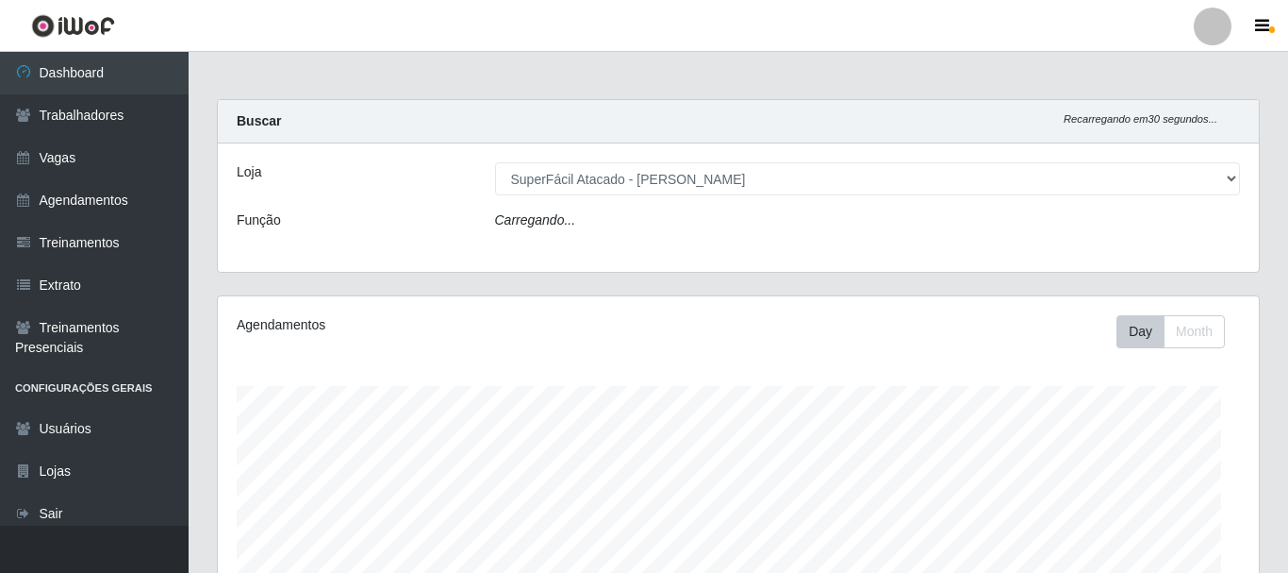
select select "399"
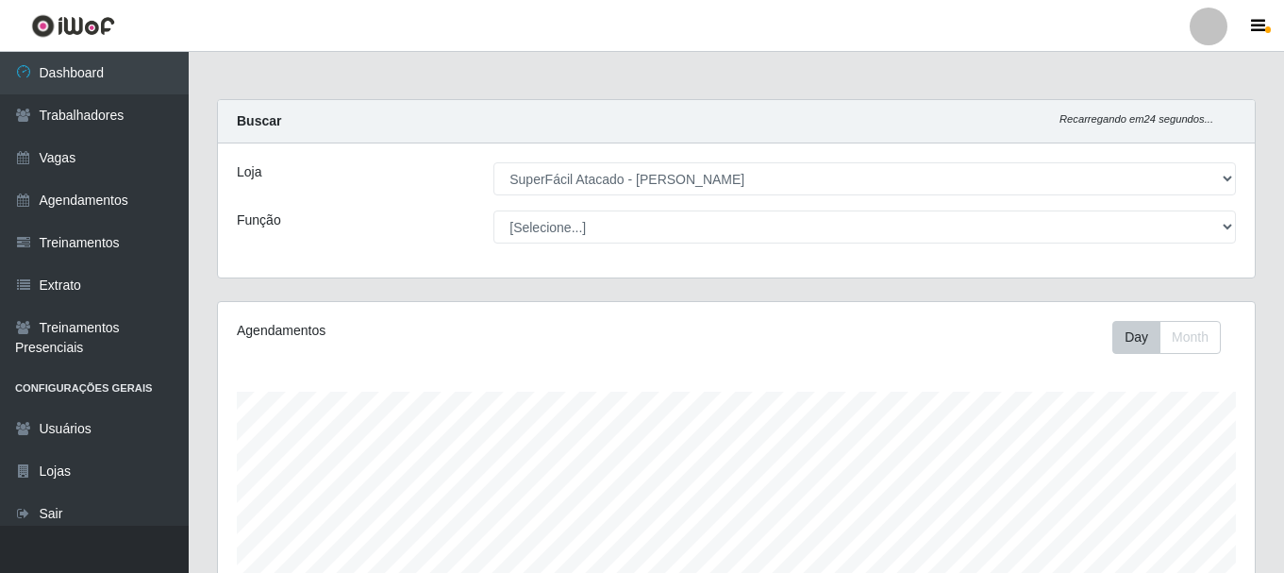
click at [721, 178] on select "[Selecione...] SuperFácil Atacado - [PERSON_NAME]" at bounding box center [864, 178] width 742 height 33
click at [493, 162] on select "[Selecione...] SuperFácil Atacado - [PERSON_NAME]" at bounding box center [864, 178] width 742 height 33
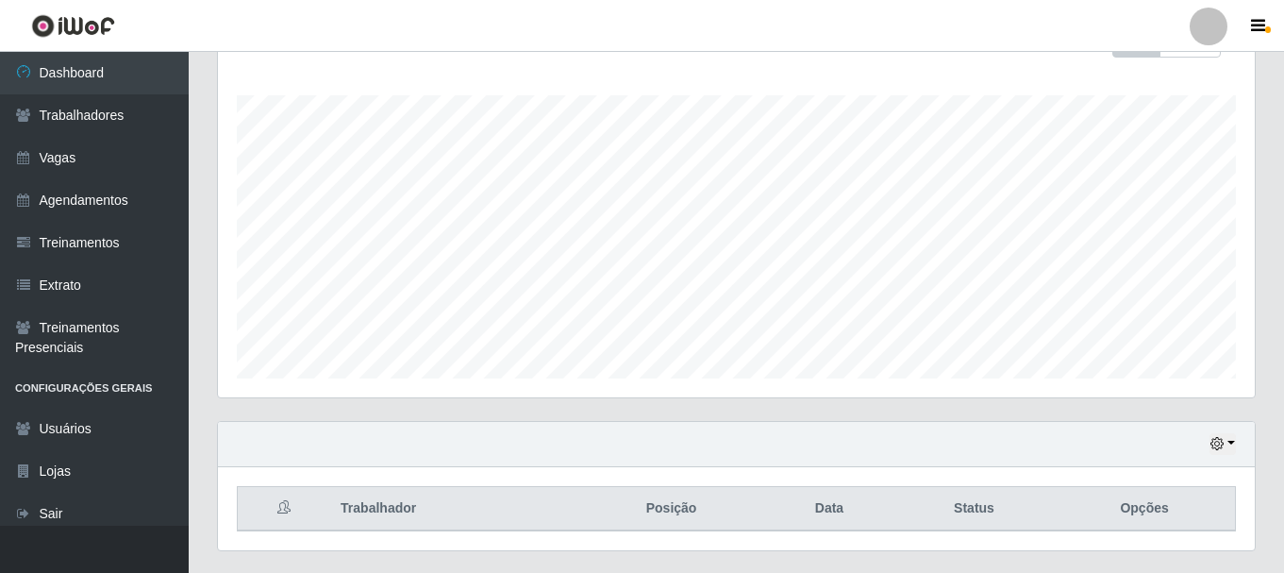
scroll to position [344, 0]
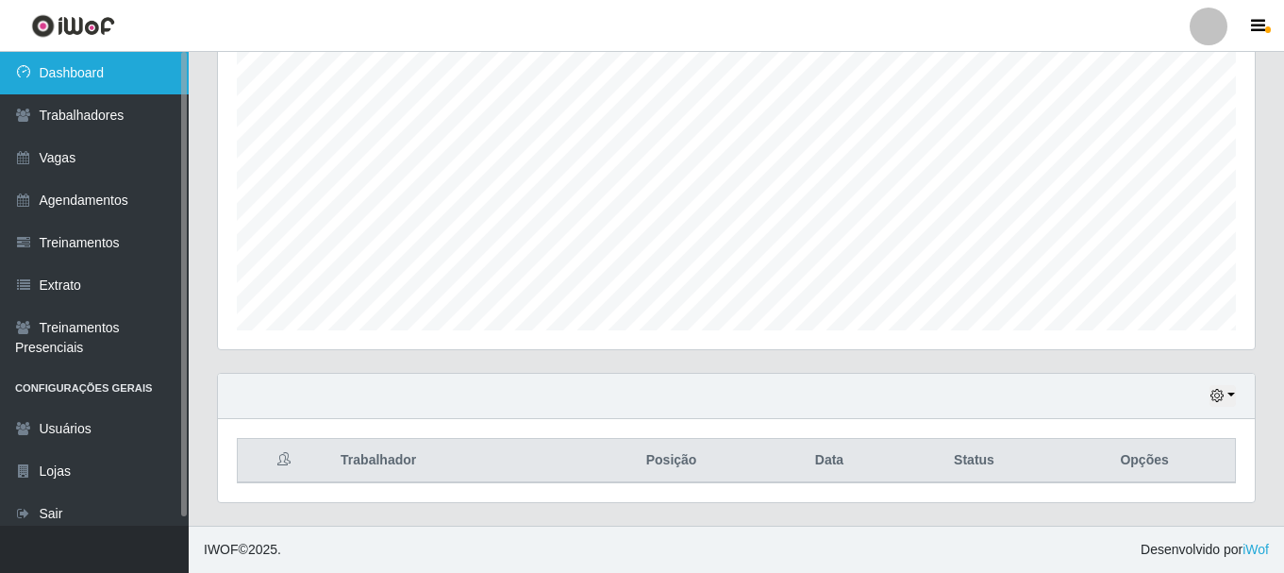
click at [102, 82] on link "Dashboard" at bounding box center [94, 73] width 189 height 42
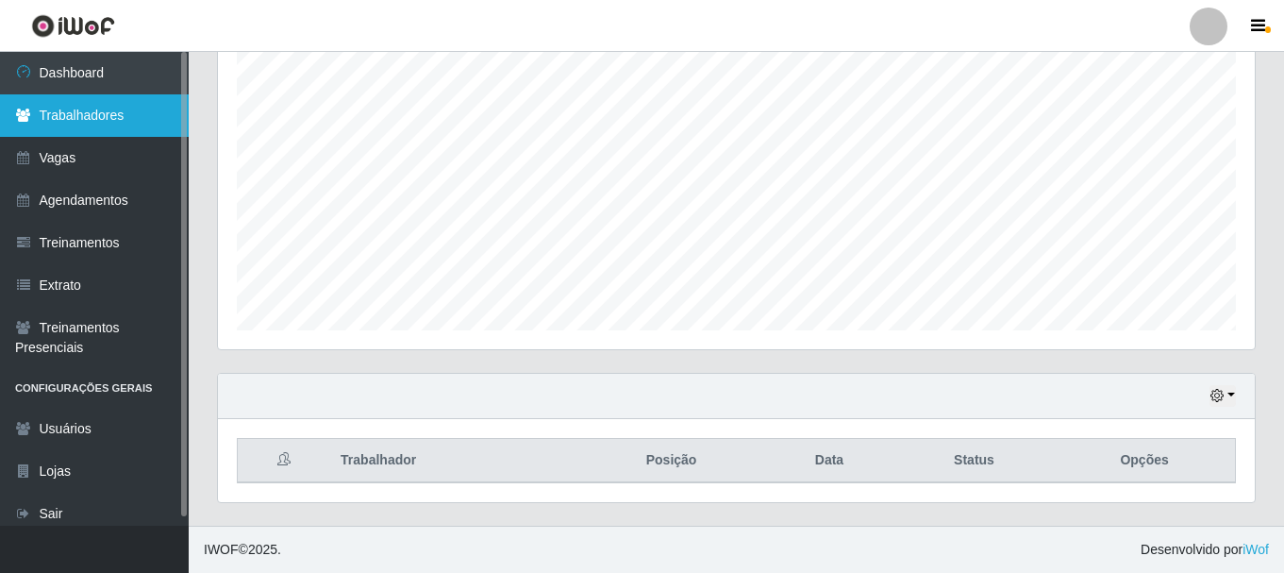
click at [98, 110] on link "Trabalhadores" at bounding box center [94, 115] width 189 height 42
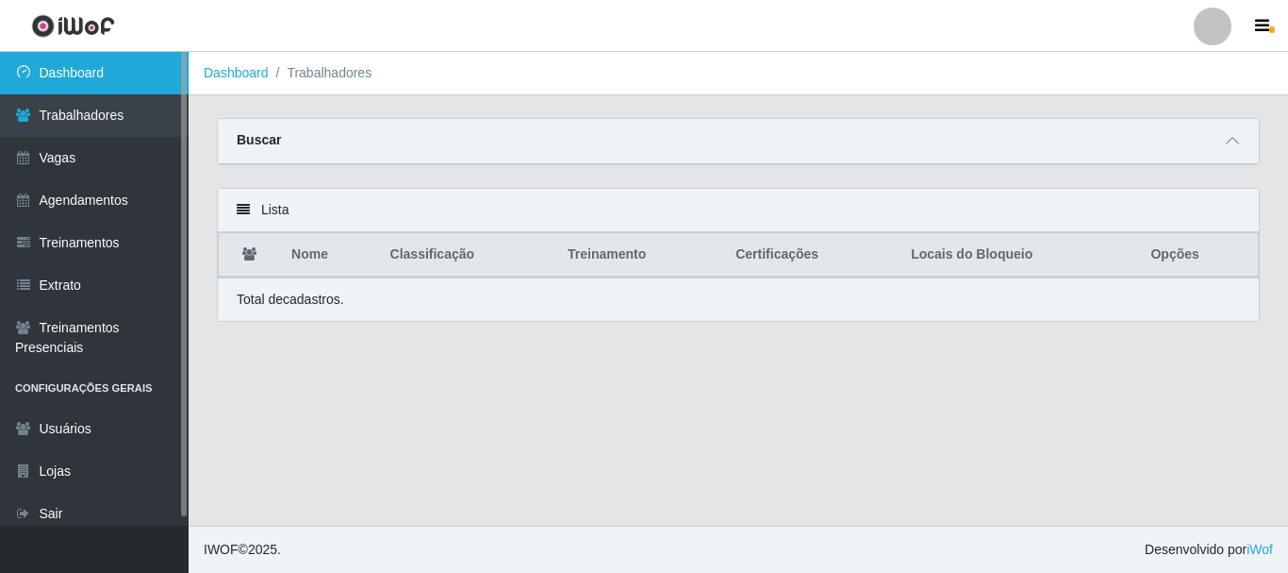
click at [77, 81] on link "Dashboard" at bounding box center [94, 73] width 189 height 42
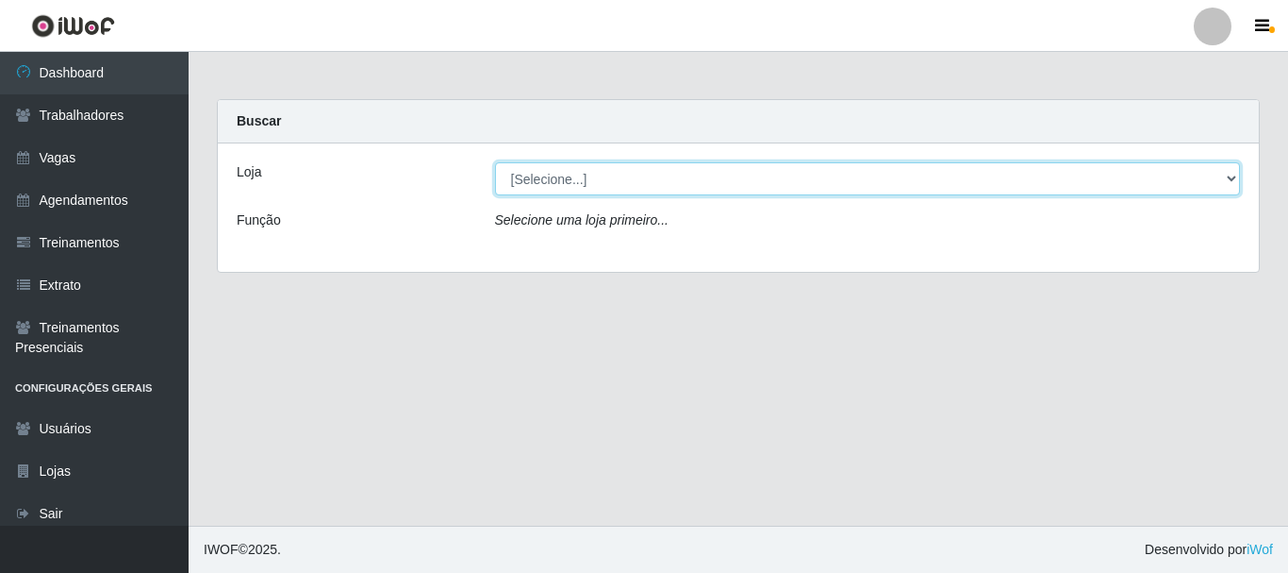
click at [604, 191] on select "[Selecione...] SuperFácil Atacado - [PERSON_NAME]" at bounding box center [868, 178] width 746 height 33
select select "399"
click at [495, 162] on select "[Selecione...] SuperFácil Atacado - [PERSON_NAME]" at bounding box center [868, 178] width 746 height 33
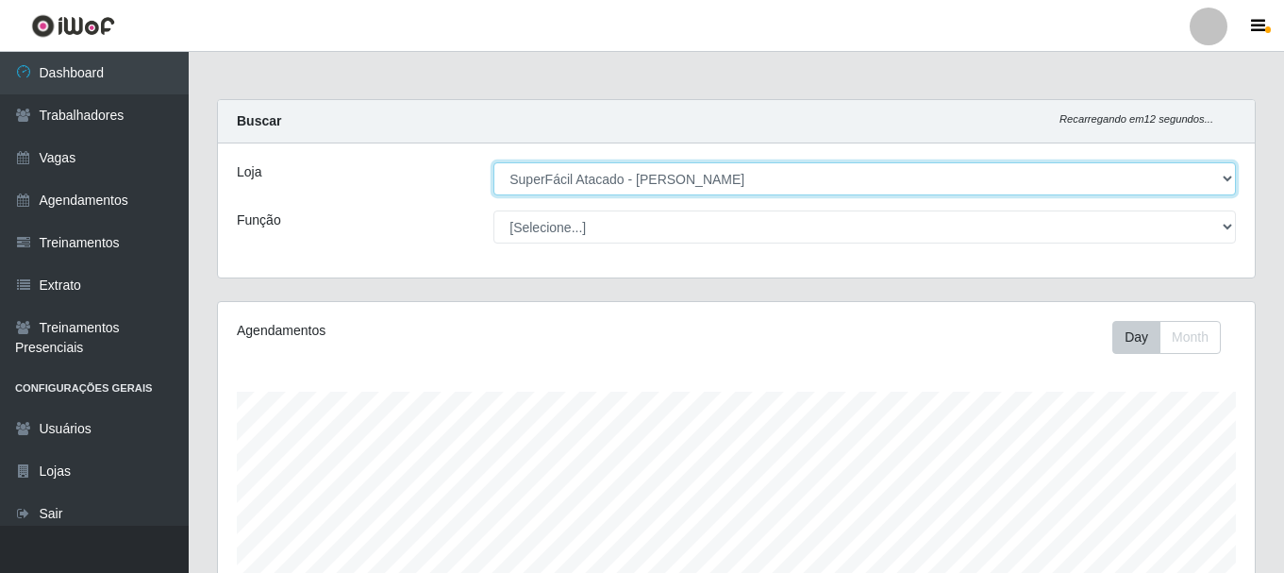
click at [705, 194] on select "[Selecione...] SuperFácil Atacado - [PERSON_NAME]" at bounding box center [864, 178] width 742 height 33
click at [493, 162] on select "[Selecione...] SuperFácil Atacado - [PERSON_NAME]" at bounding box center [864, 178] width 742 height 33
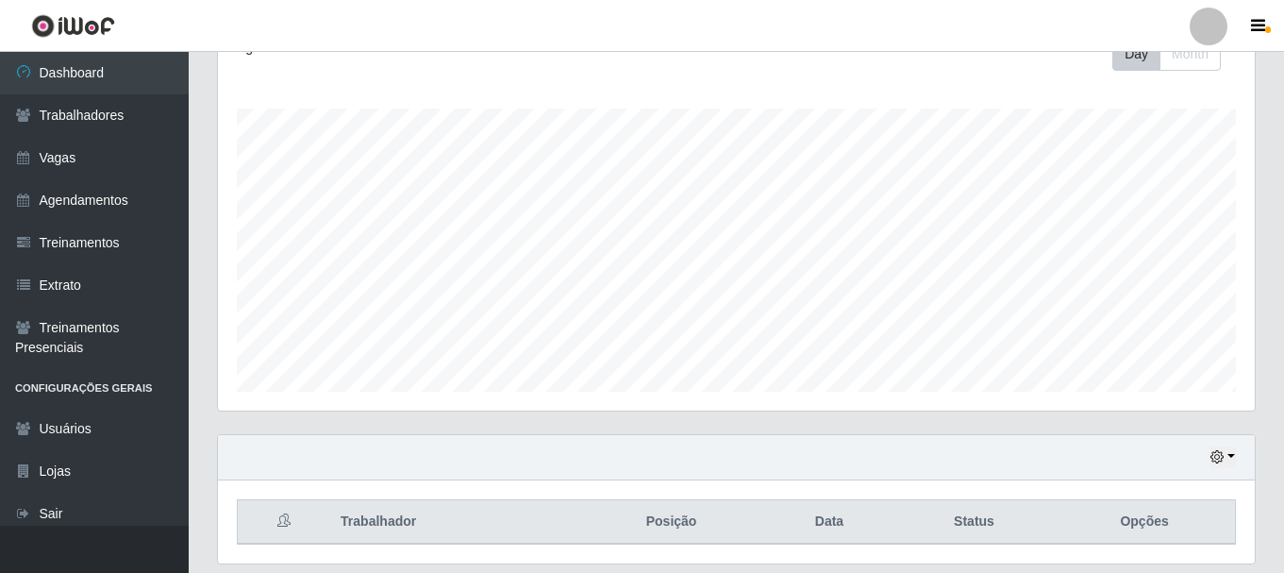
scroll to position [344, 0]
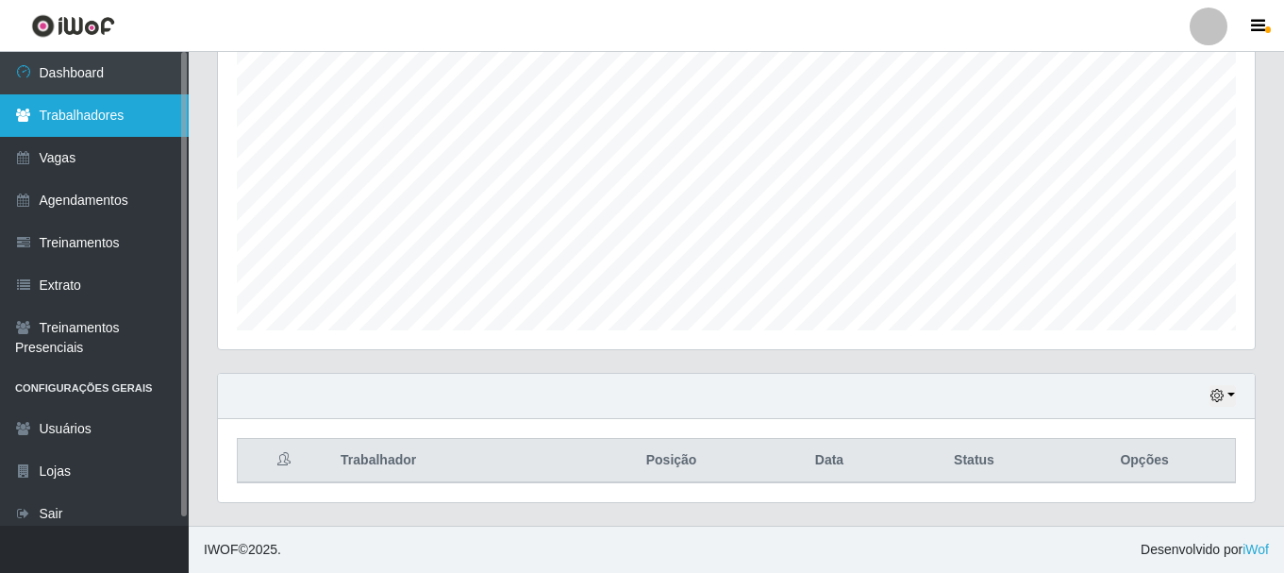
click at [77, 121] on link "Trabalhadores" at bounding box center [94, 115] width 189 height 42
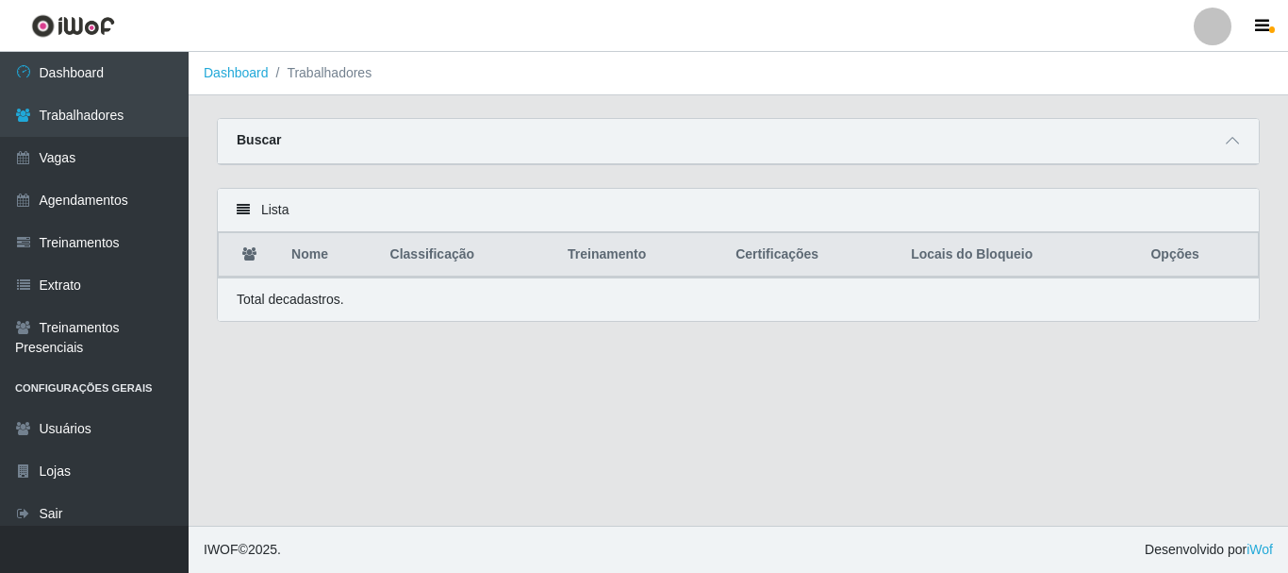
click at [324, 257] on th "Nome" at bounding box center [329, 255] width 98 height 44
click at [262, 140] on strong "Buscar" at bounding box center [259, 139] width 44 height 15
click at [341, 68] on li "Trabalhadores" at bounding box center [321, 73] width 104 height 20
click at [341, 80] on li "Trabalhadores" at bounding box center [321, 73] width 104 height 20
click at [241, 75] on link "Dashboard" at bounding box center [236, 72] width 65 height 15
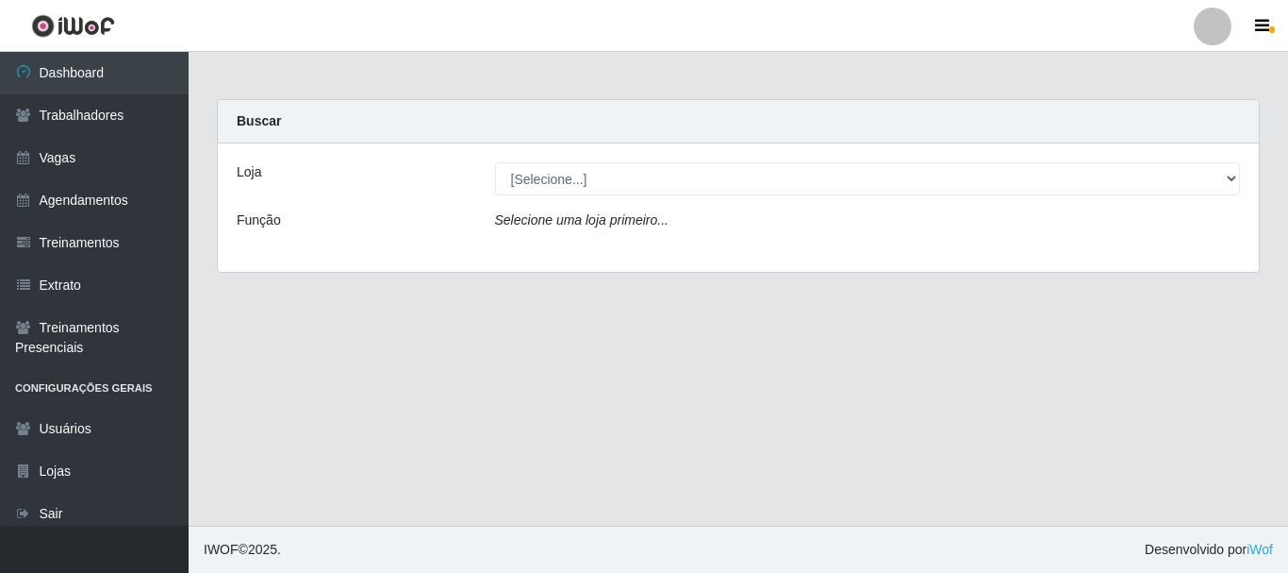
click at [552, 220] on icon "Selecione uma loja primeiro..." at bounding box center [582, 219] width 174 height 15
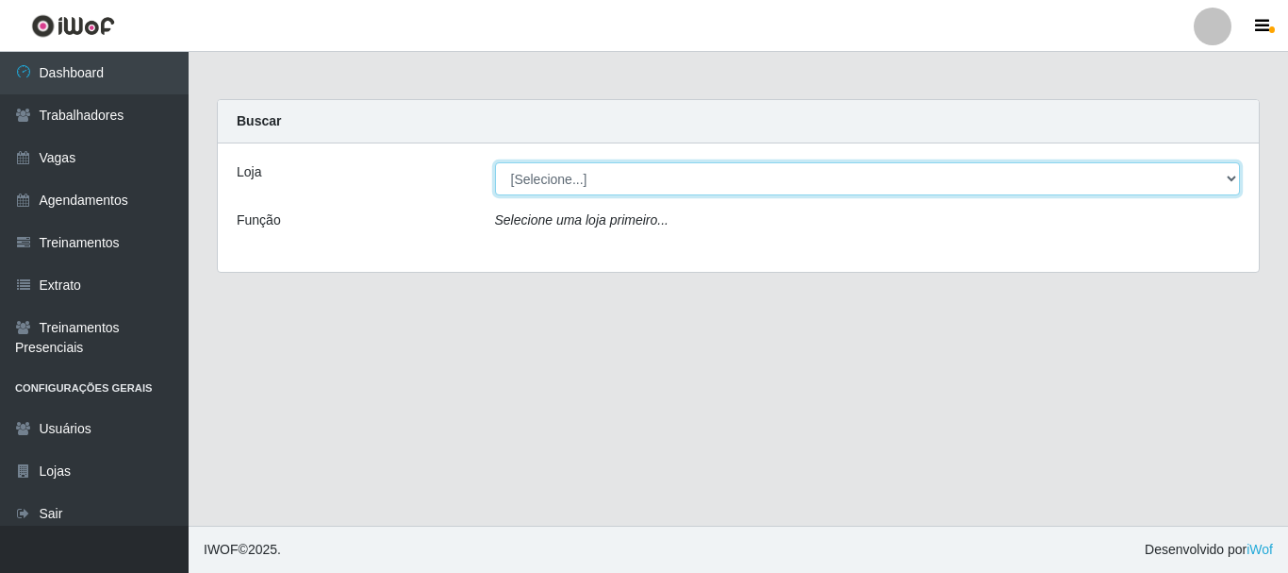
click at [566, 192] on select "[Selecione...] SuperFácil Atacado - [PERSON_NAME]" at bounding box center [868, 178] width 746 height 33
select select "399"
click at [495, 162] on select "[Selecione...] SuperFácil Atacado - [PERSON_NAME]" at bounding box center [868, 178] width 746 height 33
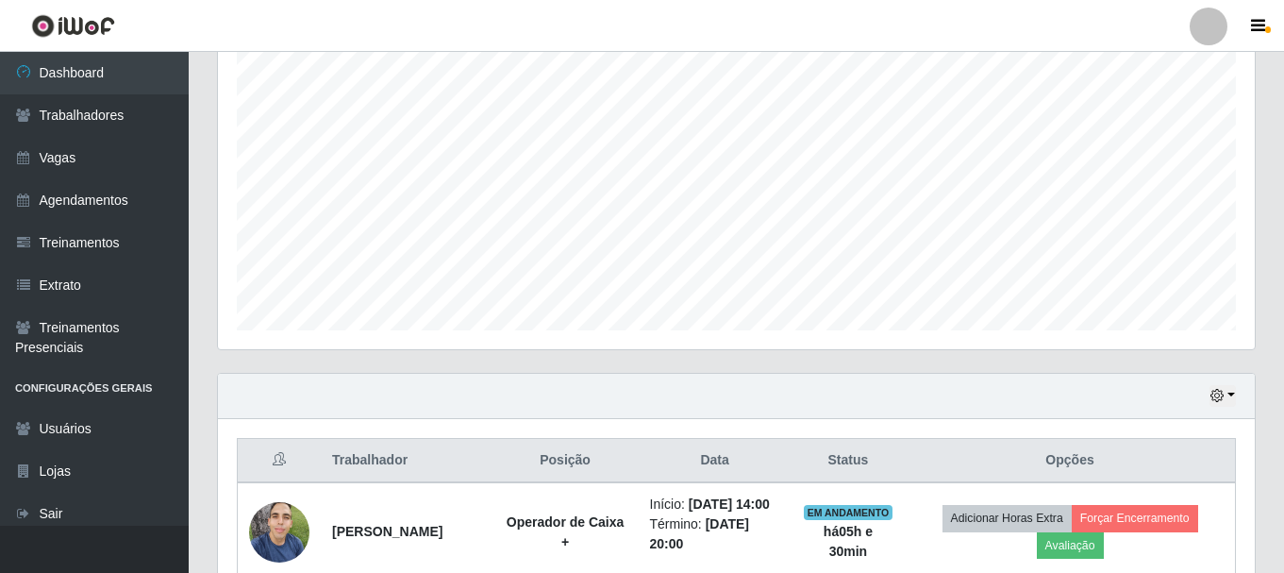
scroll to position [934, 0]
